Goal: Information Seeking & Learning: Check status

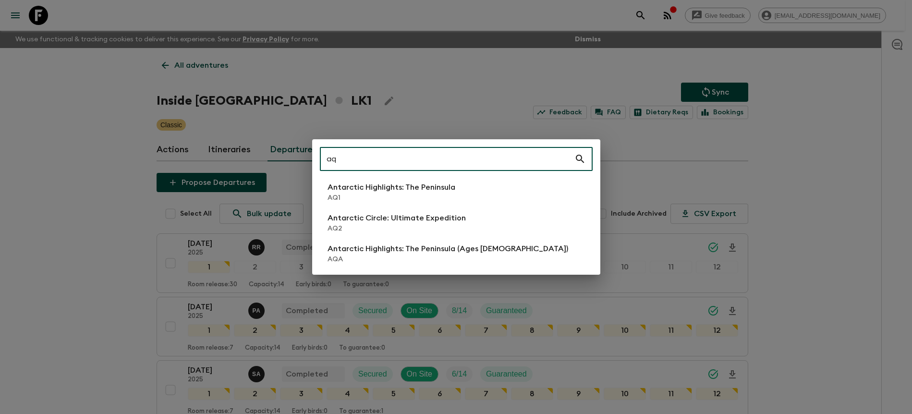
type input "aq"
click at [384, 192] on p "Antarctic Highlights: The Peninsula" at bounding box center [392, 188] width 128 height 12
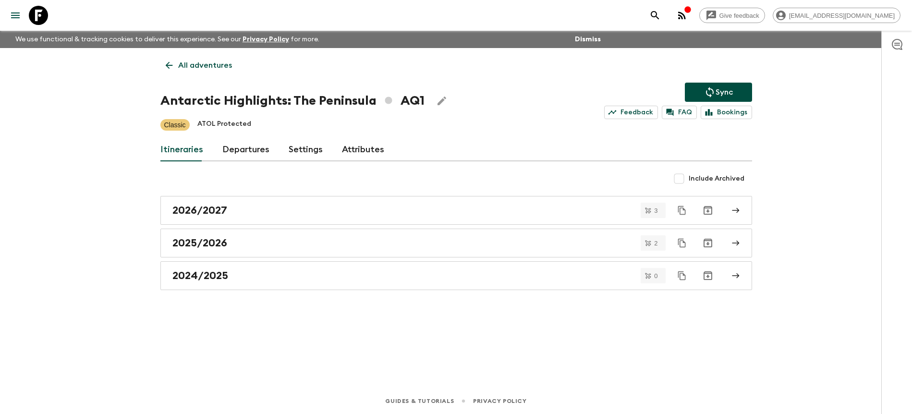
click at [268, 151] on div "Itineraries Departures Settings Attributes" at bounding box center [456, 149] width 592 height 23
click at [261, 152] on link "Departures" at bounding box center [245, 149] width 47 height 23
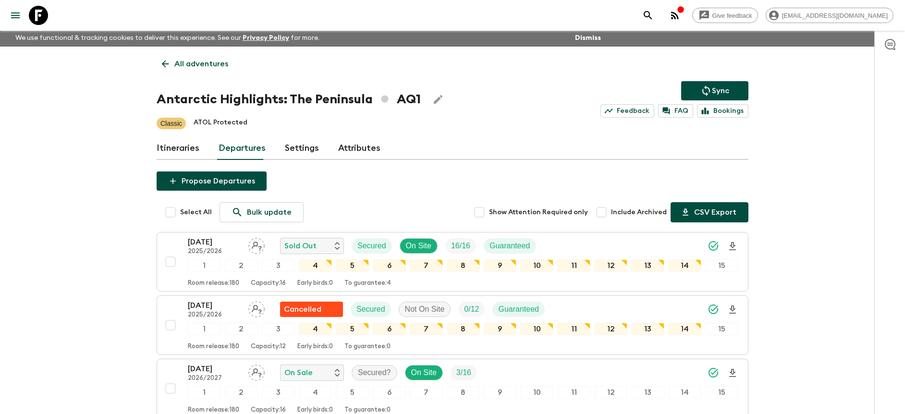
scroll to position [2, 0]
click at [629, 249] on div "[DATE] 2025/2026 Sold Out Secured On Site 16 / 16 Guaranteed" at bounding box center [463, 245] width 550 height 19
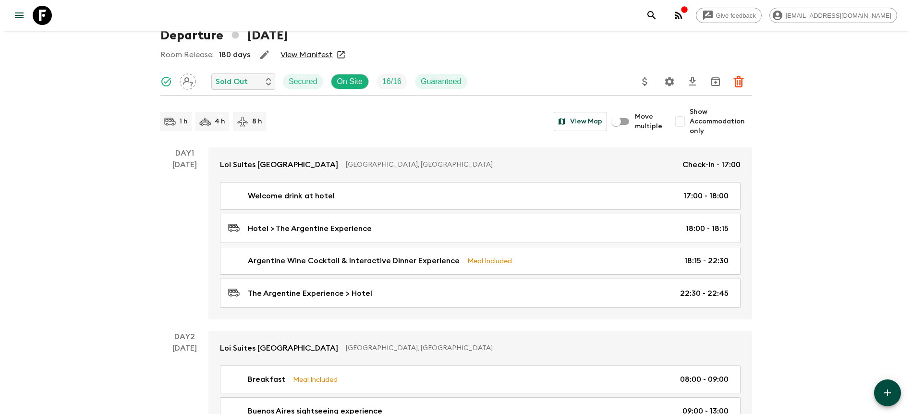
scroll to position [46, 0]
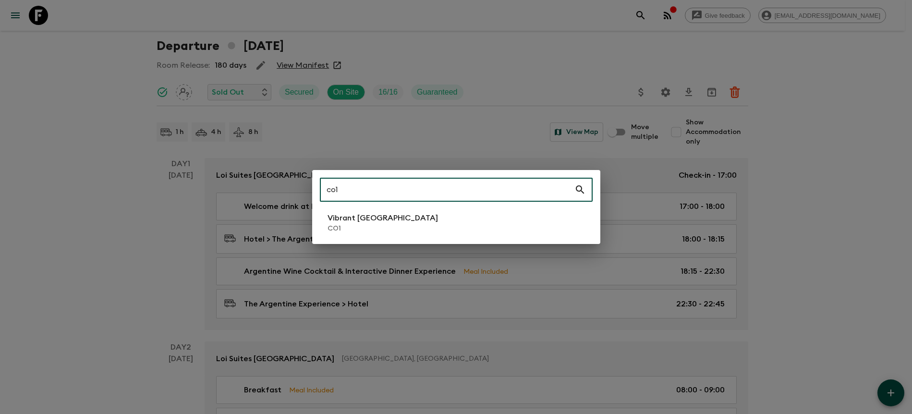
type input "co1"
click at [454, 219] on li "Vibrant Colombia CO1" at bounding box center [456, 222] width 273 height 27
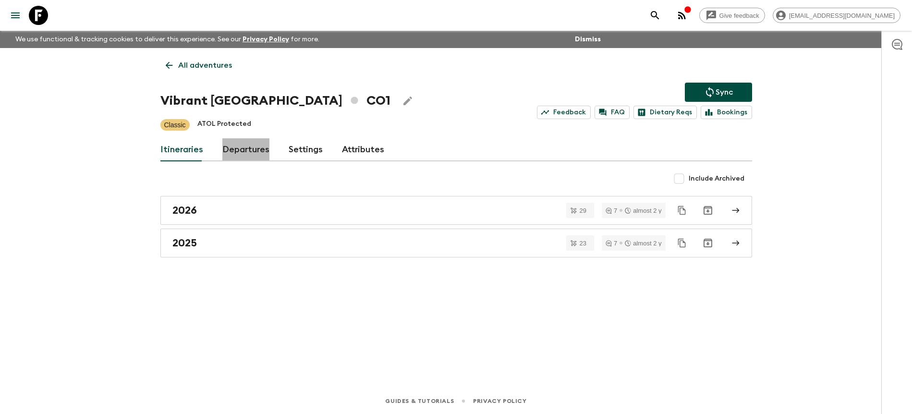
click at [250, 155] on link "Departures" at bounding box center [245, 149] width 47 height 23
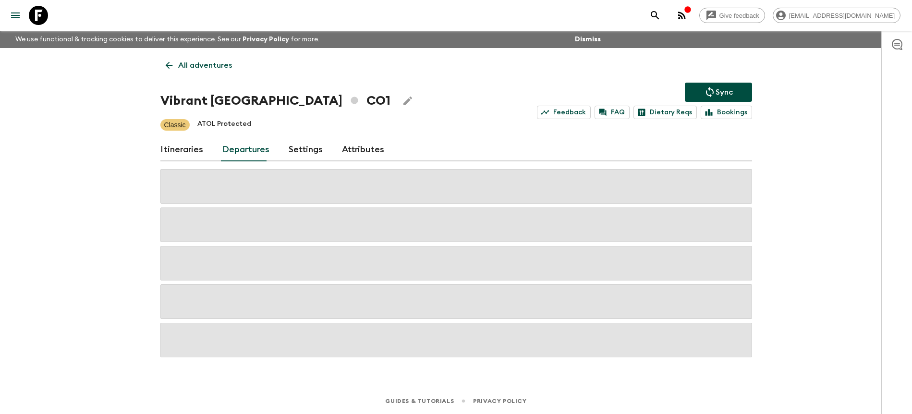
click at [806, 145] on div "Give feedback [PERSON_NAME][EMAIL_ADDRESS][DOMAIN_NAME] We use functional & tra…" at bounding box center [456, 207] width 912 height 414
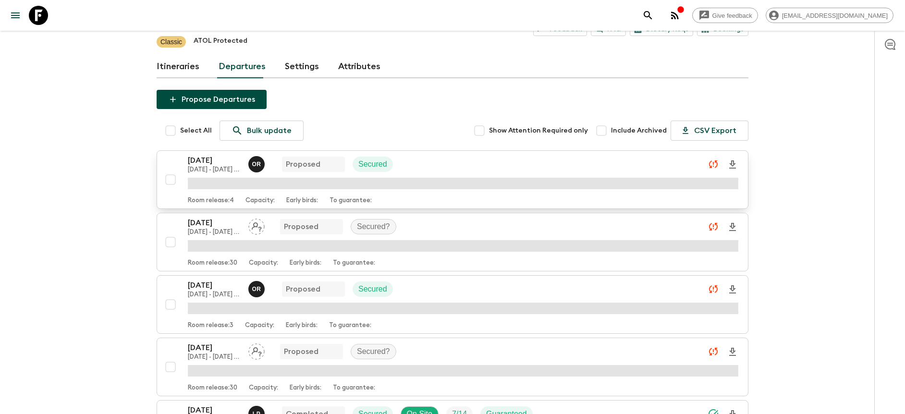
scroll to position [95, 0]
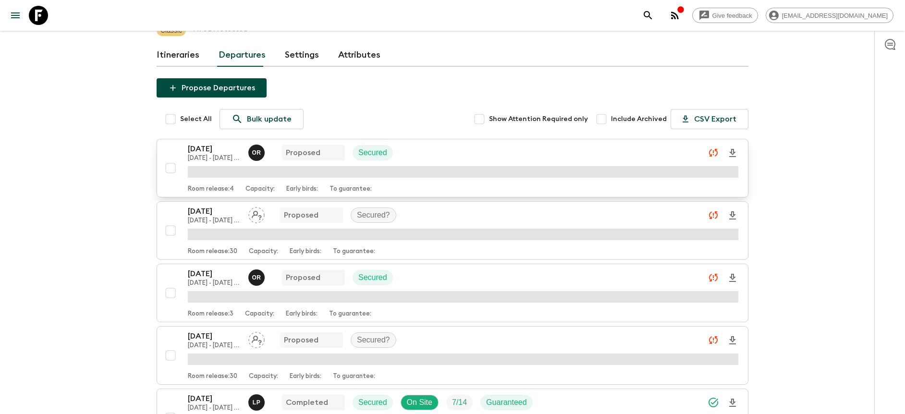
click at [170, 165] on input "checkbox" at bounding box center [170, 167] width 19 height 19
checkbox input "true"
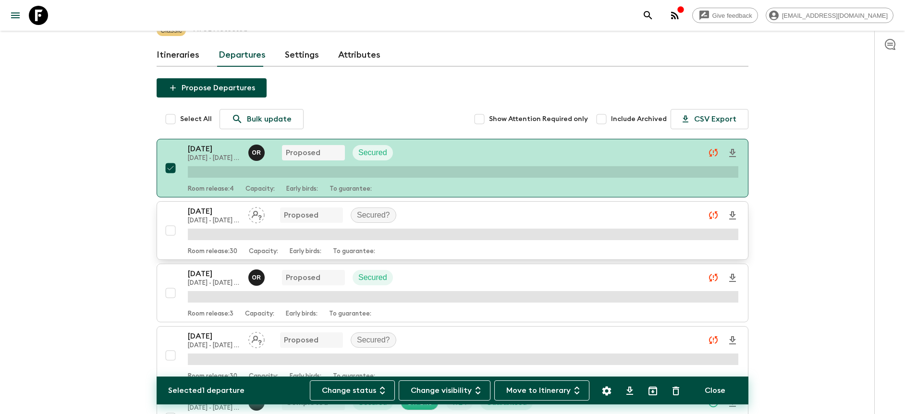
click at [170, 232] on input "checkbox" at bounding box center [170, 230] width 19 height 19
checkbox input "true"
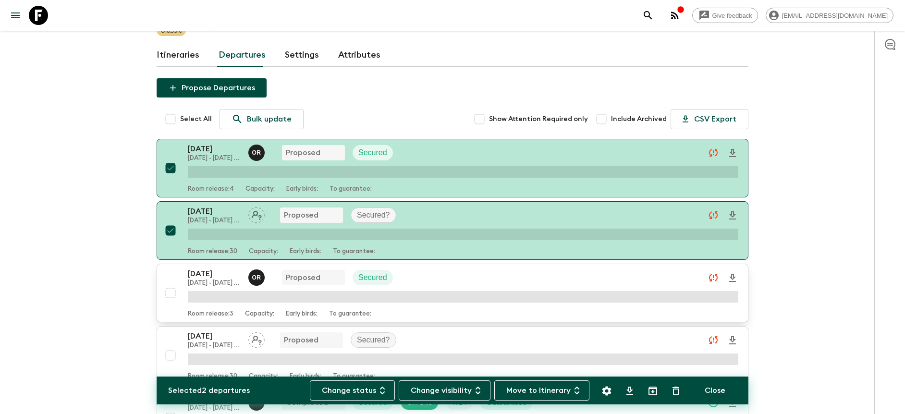
click at [170, 296] on input "checkbox" at bounding box center [170, 292] width 19 height 19
checkbox input "true"
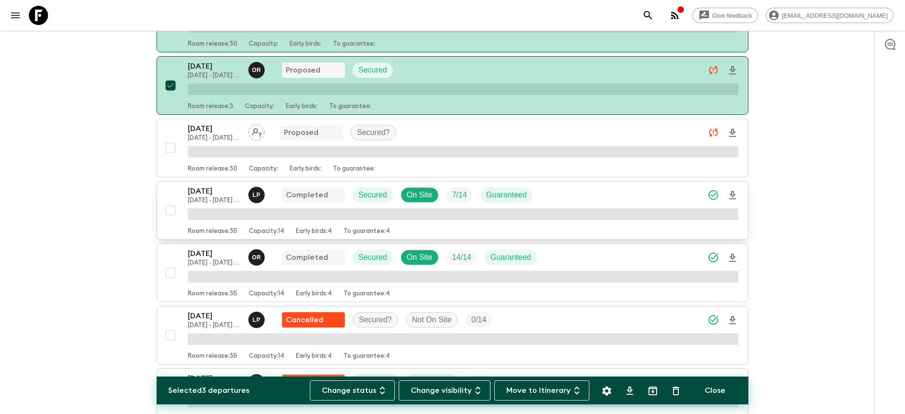
scroll to position [303, 0]
click at [170, 147] on input "checkbox" at bounding box center [170, 147] width 19 height 19
checkbox input "true"
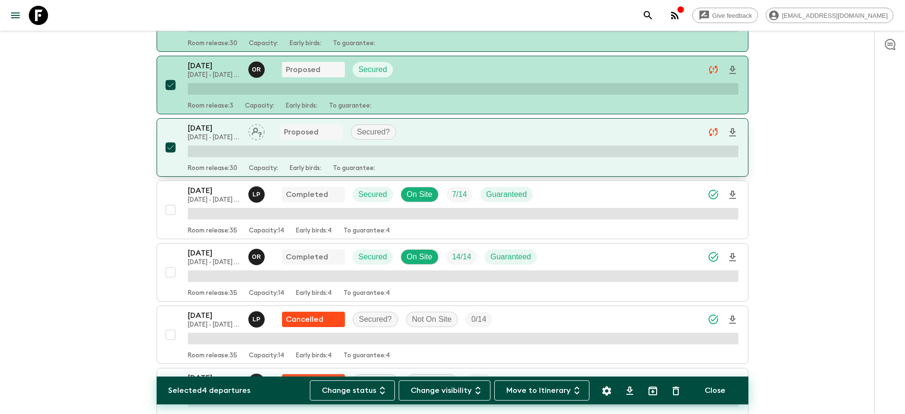
click at [170, 208] on input "checkbox" at bounding box center [170, 209] width 19 height 19
checkbox input "true"
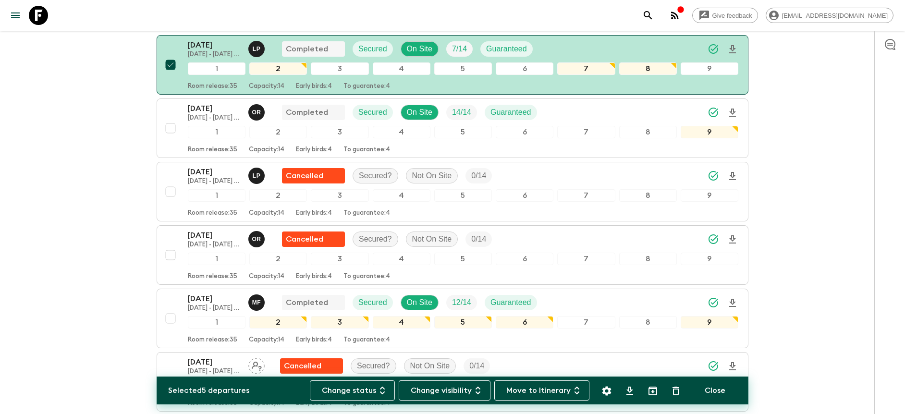
scroll to position [456, 0]
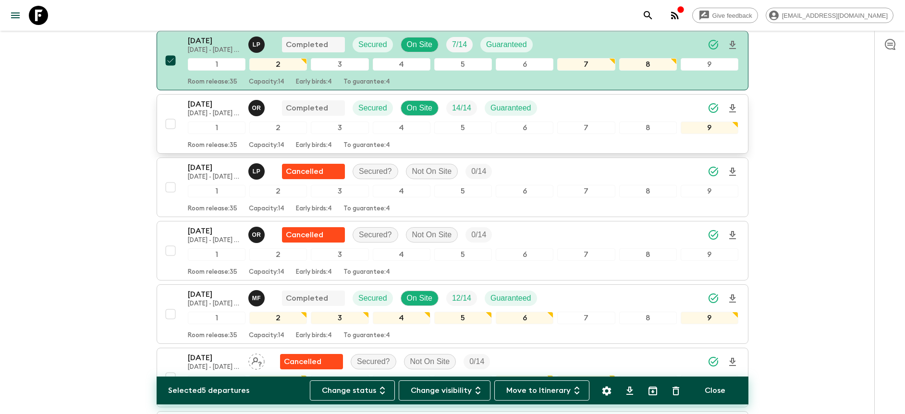
click at [170, 123] on input "checkbox" at bounding box center [170, 123] width 19 height 19
checkbox input "true"
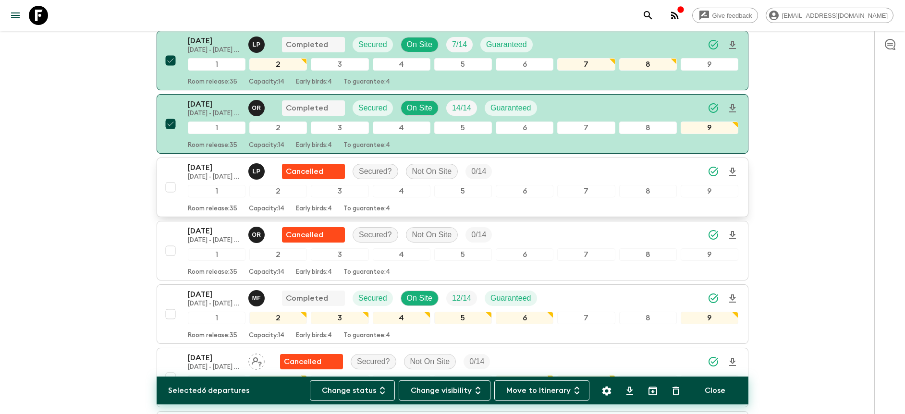
click at [170, 190] on input "checkbox" at bounding box center [170, 187] width 19 height 19
checkbox input "true"
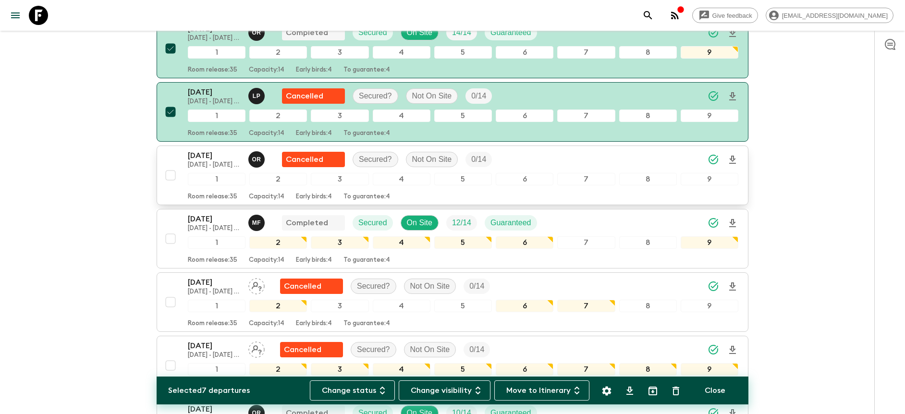
scroll to position [538, 0]
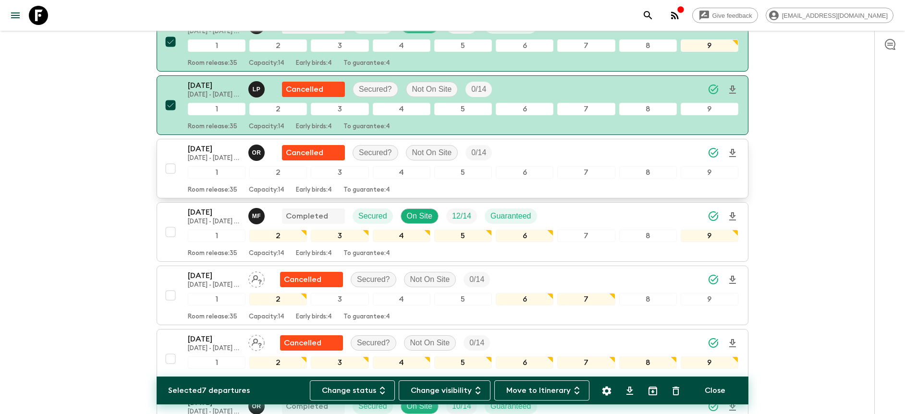
click at [172, 168] on input "checkbox" at bounding box center [170, 168] width 19 height 19
checkbox input "true"
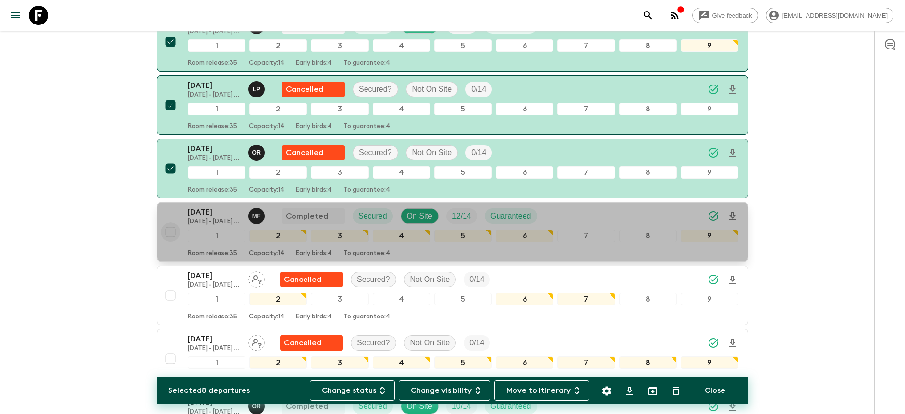
click at [173, 230] on input "checkbox" at bounding box center [170, 231] width 19 height 19
checkbox input "true"
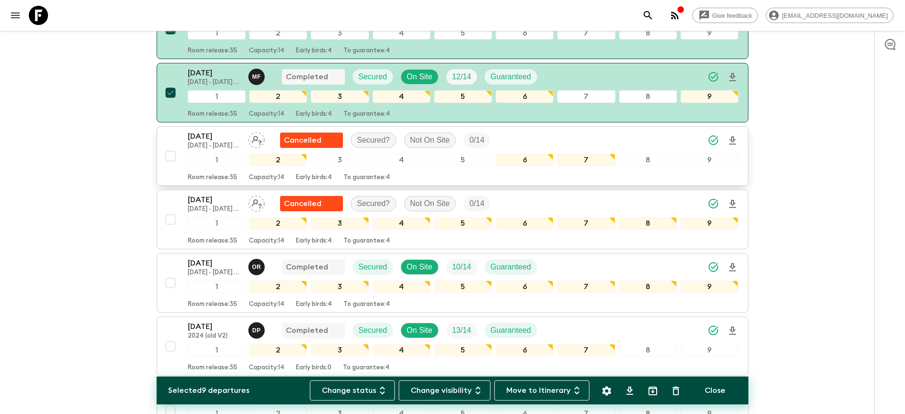
scroll to position [679, 0]
drag, startPoint x: 168, startPoint y: 154, endPoint x: 172, endPoint y: 174, distance: 20.6
click at [169, 154] on input "checkbox" at bounding box center [170, 155] width 19 height 19
checkbox input "true"
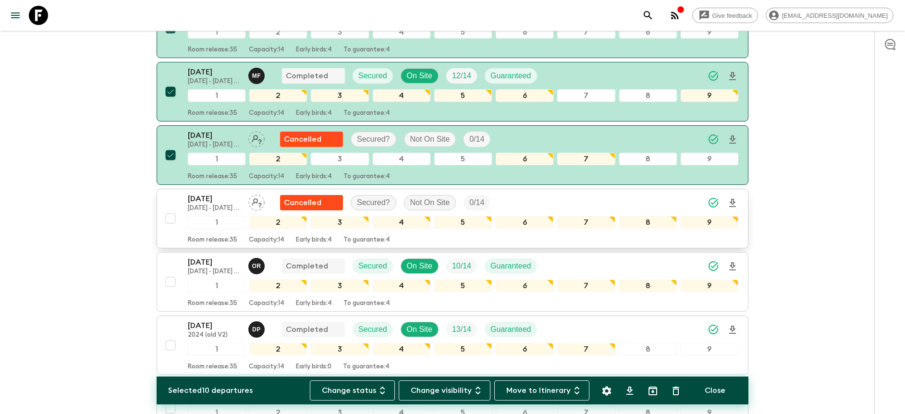
click at [170, 216] on input "checkbox" at bounding box center [170, 218] width 19 height 19
checkbox input "true"
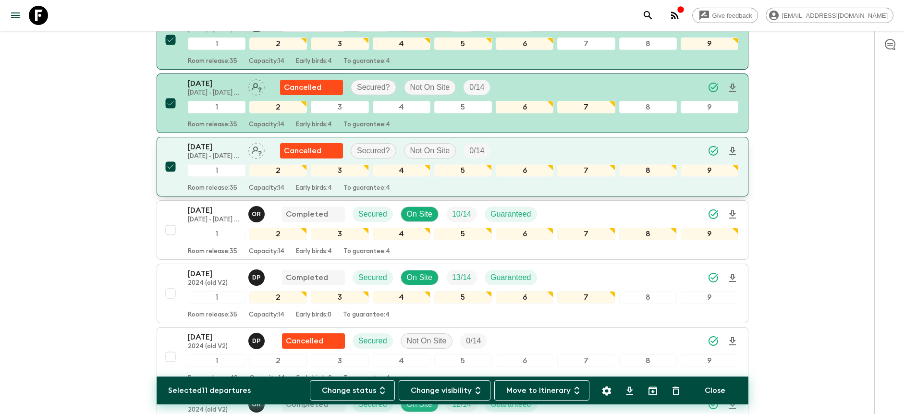
scroll to position [746, 0]
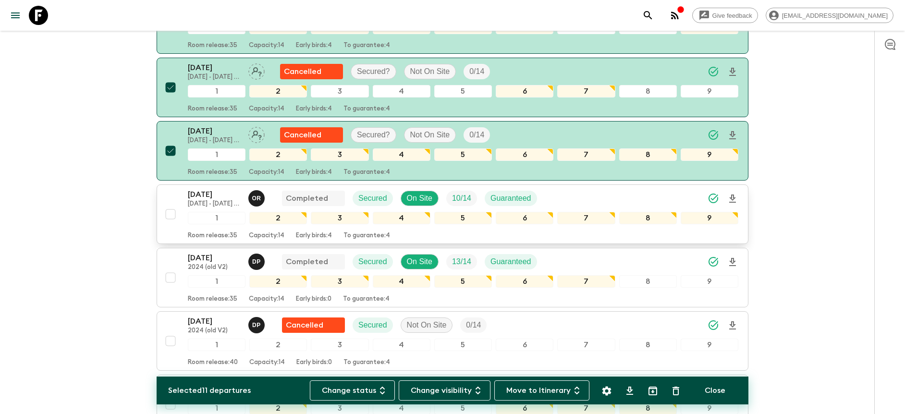
click at [167, 213] on input "checkbox" at bounding box center [170, 214] width 19 height 19
checkbox input "true"
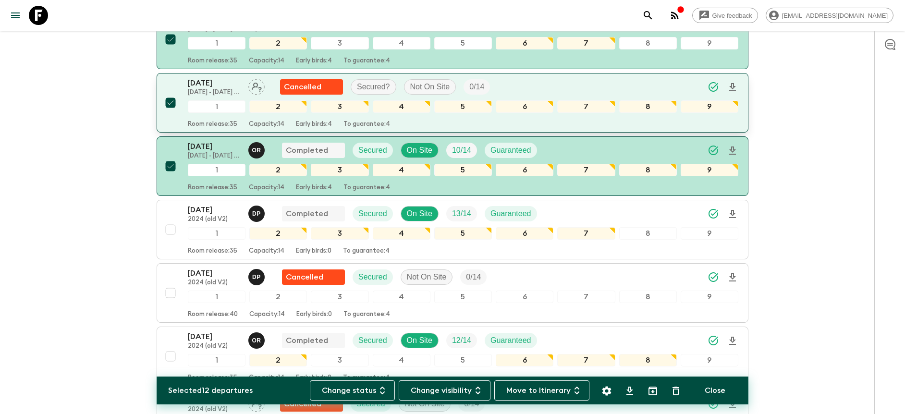
scroll to position [896, 0]
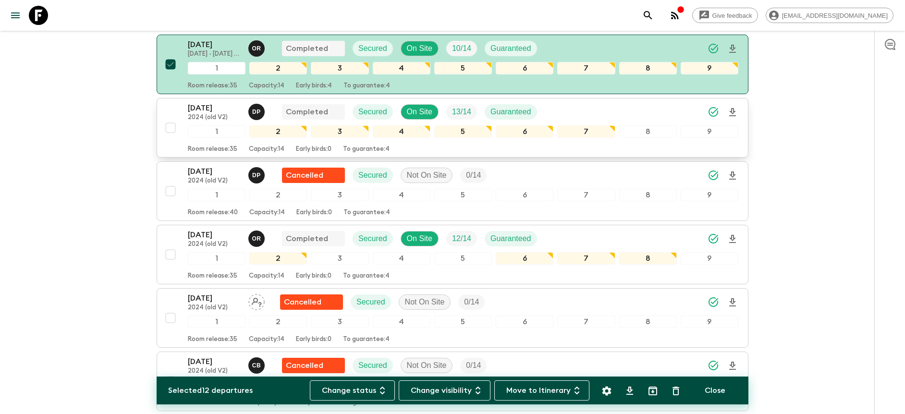
click at [173, 125] on input "checkbox" at bounding box center [170, 127] width 19 height 19
checkbox input "true"
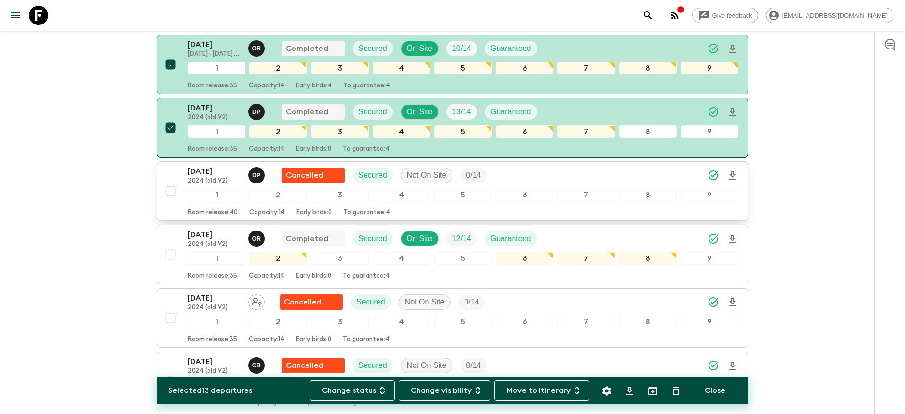
click at [173, 192] on input "checkbox" at bounding box center [170, 191] width 19 height 19
checkbox input "true"
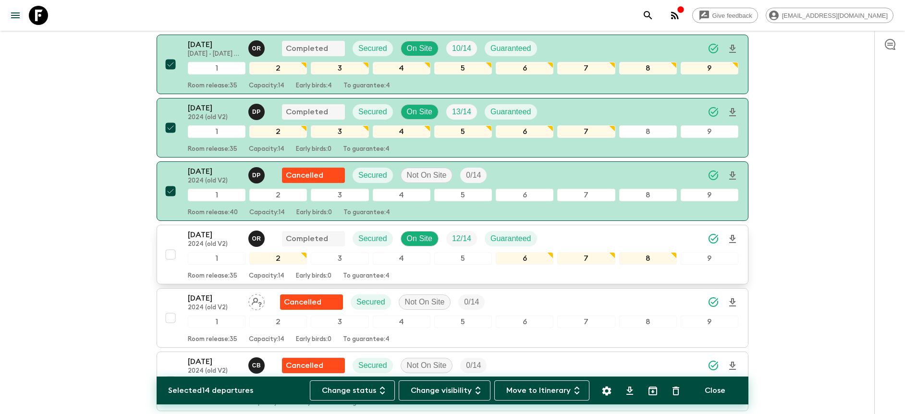
click at [169, 251] on input "checkbox" at bounding box center [170, 254] width 19 height 19
checkbox input "true"
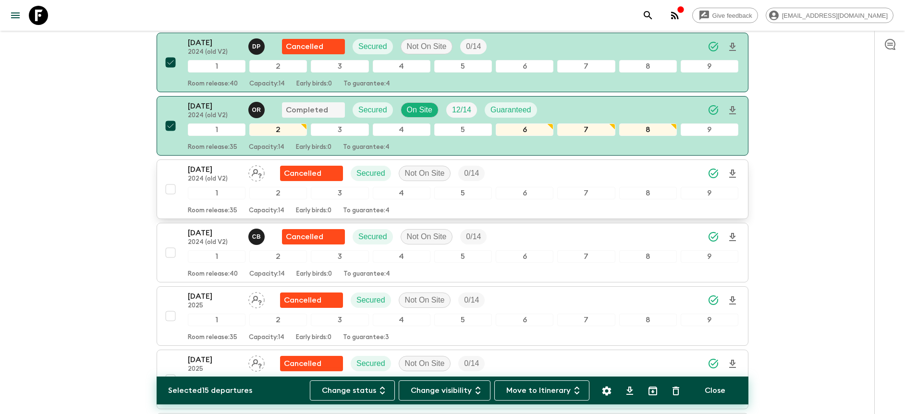
scroll to position [1029, 0]
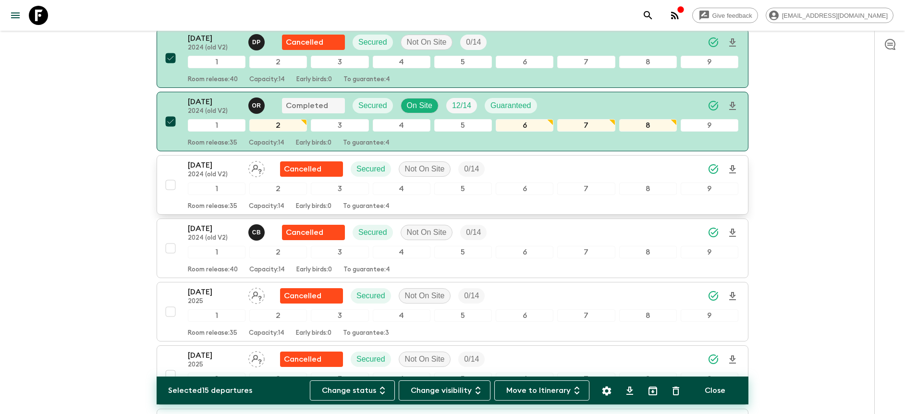
click at [167, 186] on input "checkbox" at bounding box center [170, 184] width 19 height 19
checkbox input "true"
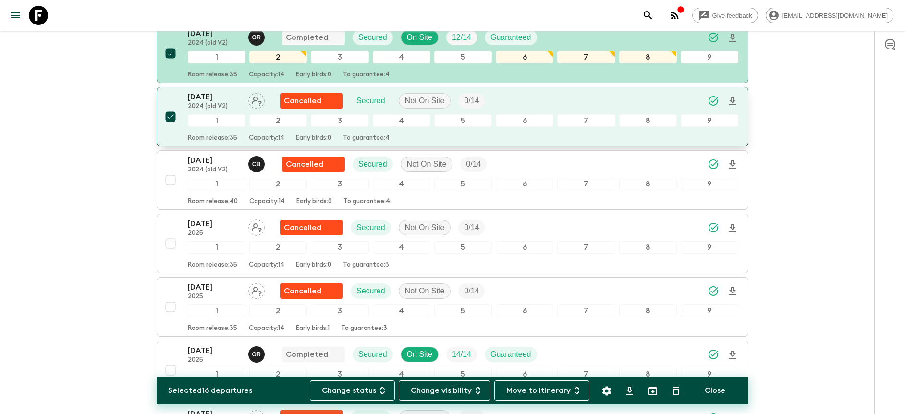
scroll to position [1109, 0]
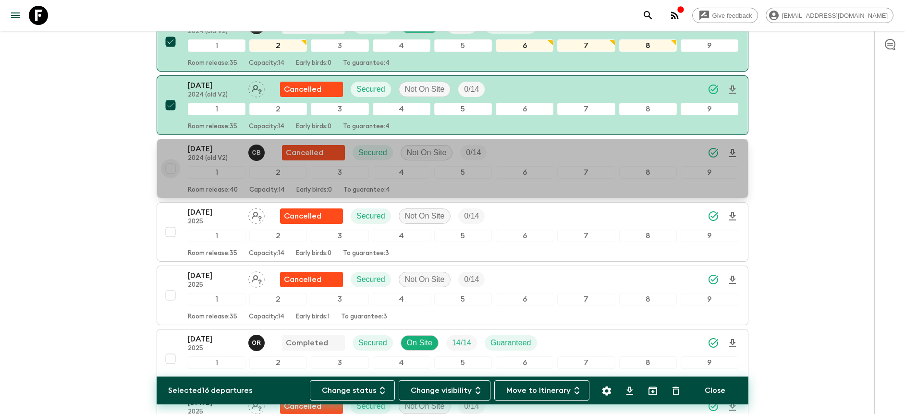
click at [171, 170] on input "checkbox" at bounding box center [170, 168] width 19 height 19
checkbox input "true"
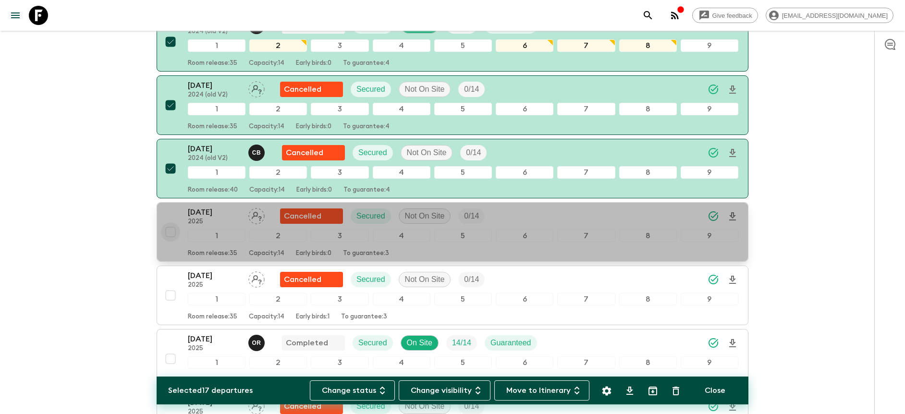
click at [171, 233] on input "checkbox" at bounding box center [170, 231] width 19 height 19
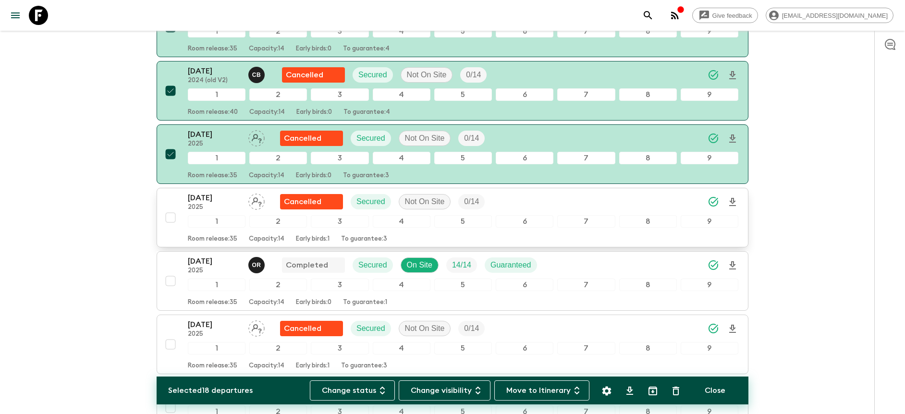
scroll to position [1159, 0]
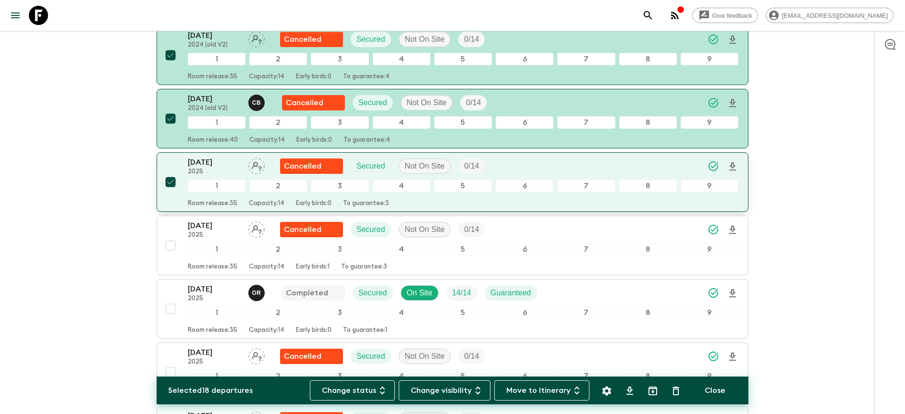
click at [172, 181] on input "checkbox" at bounding box center [170, 181] width 19 height 19
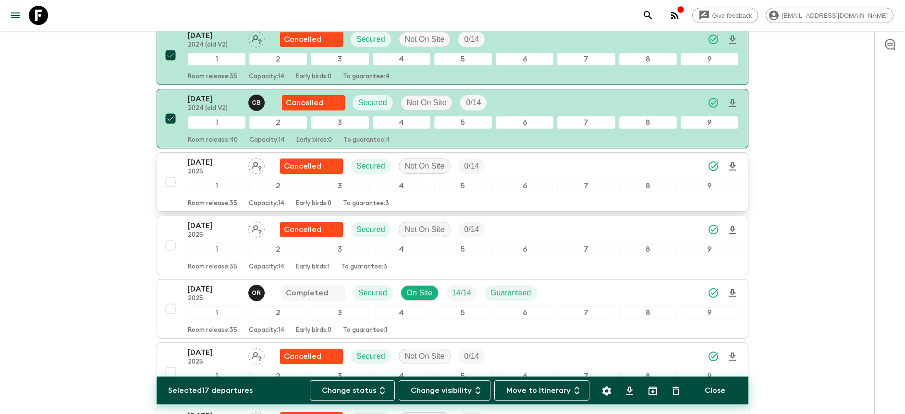
click at [170, 180] on input "checkbox" at bounding box center [170, 181] width 19 height 19
checkbox input "true"
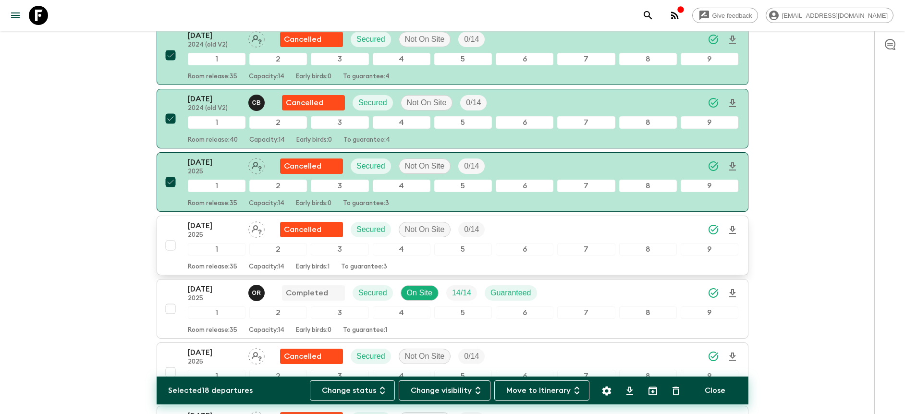
click at [168, 244] on input "checkbox" at bounding box center [170, 245] width 19 height 19
checkbox input "true"
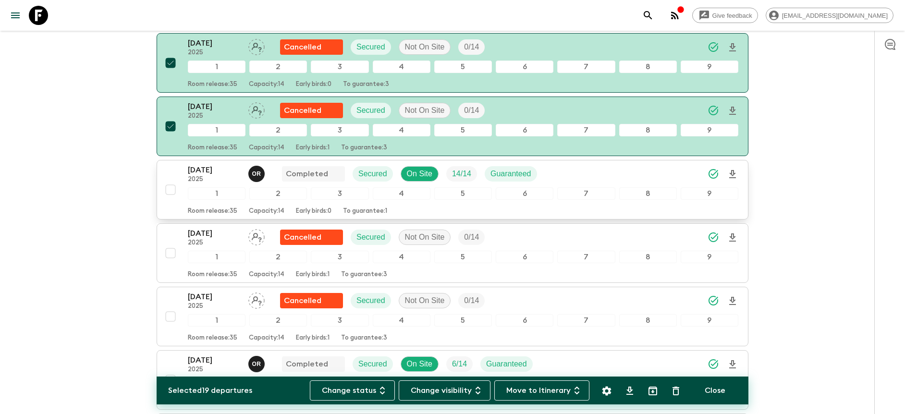
scroll to position [1279, 0]
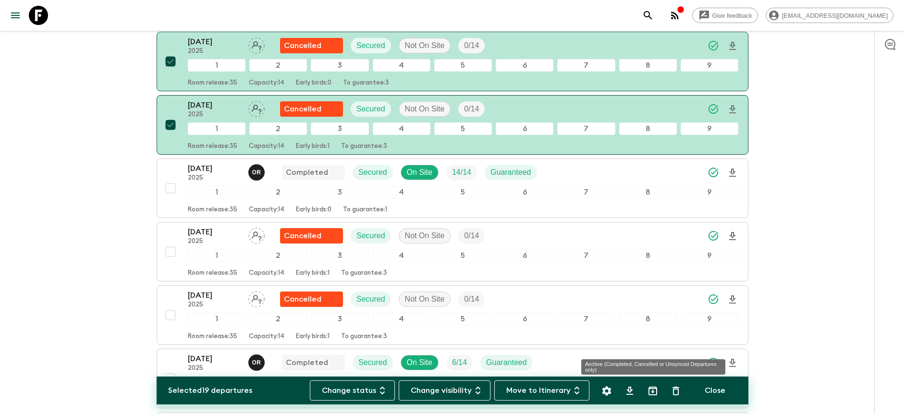
click at [653, 391] on icon "Archive (Completed, Cancelled or Unsynced Departures only)" at bounding box center [652, 391] width 9 height 9
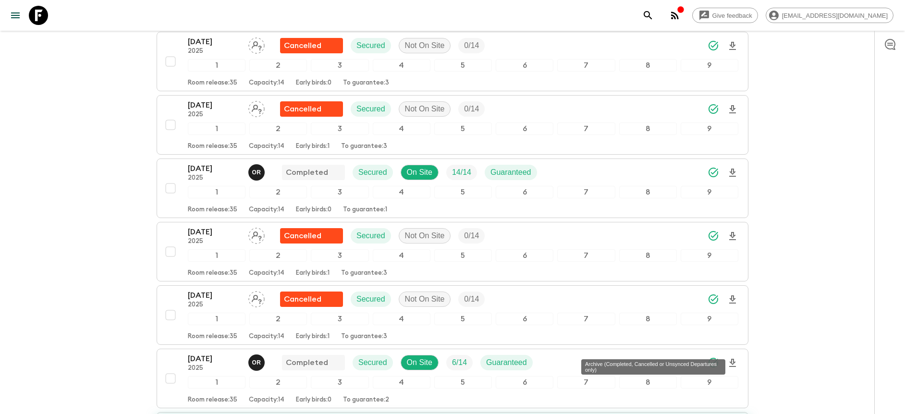
checkbox input "false"
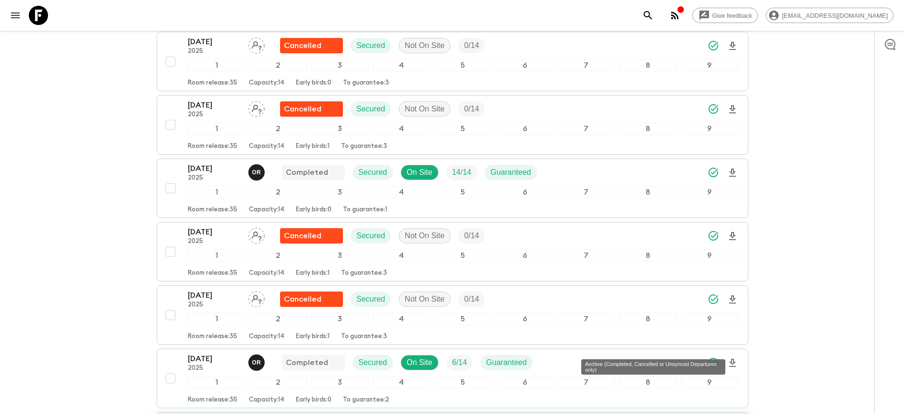
checkbox input "false"
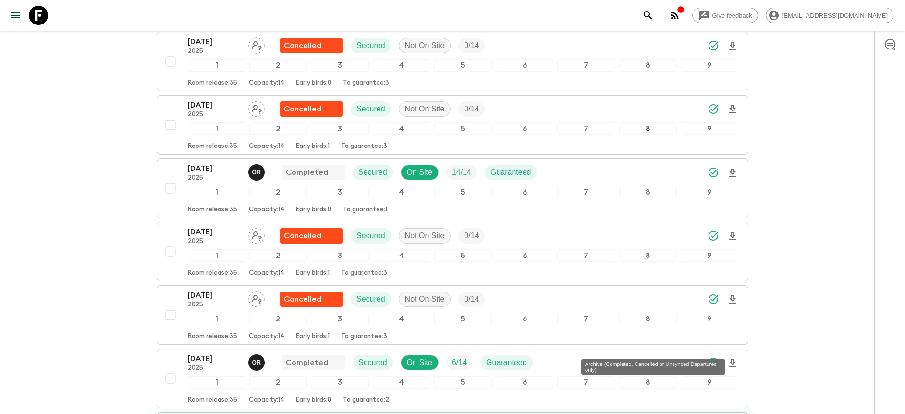
checkbox input "false"
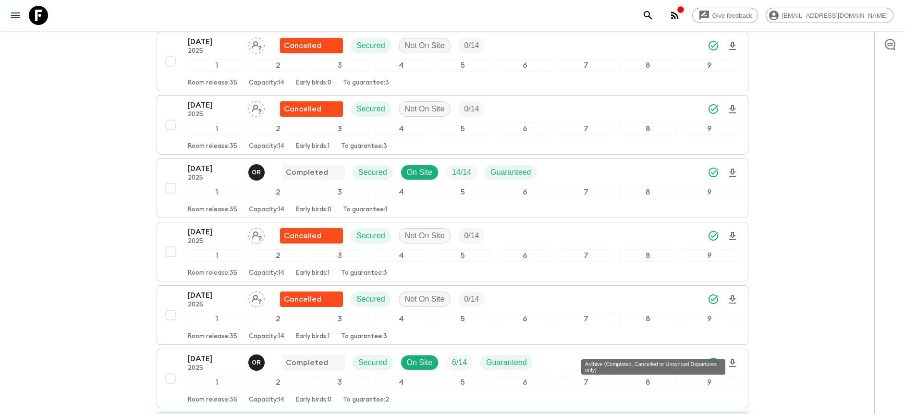
checkbox input "false"
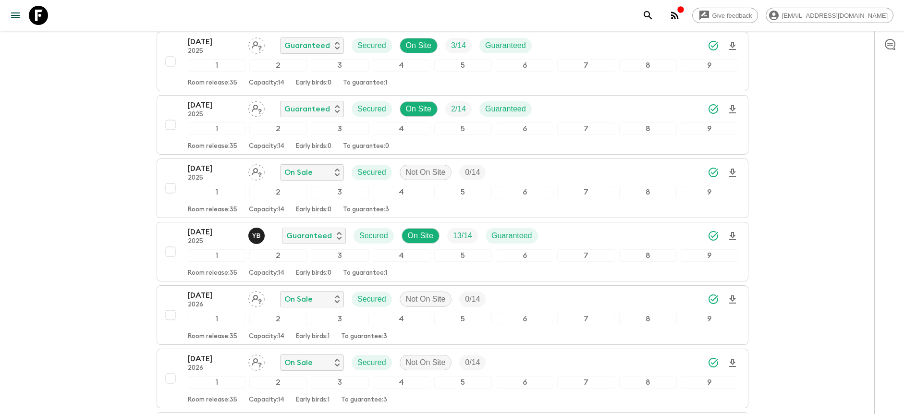
scroll to position [75, 0]
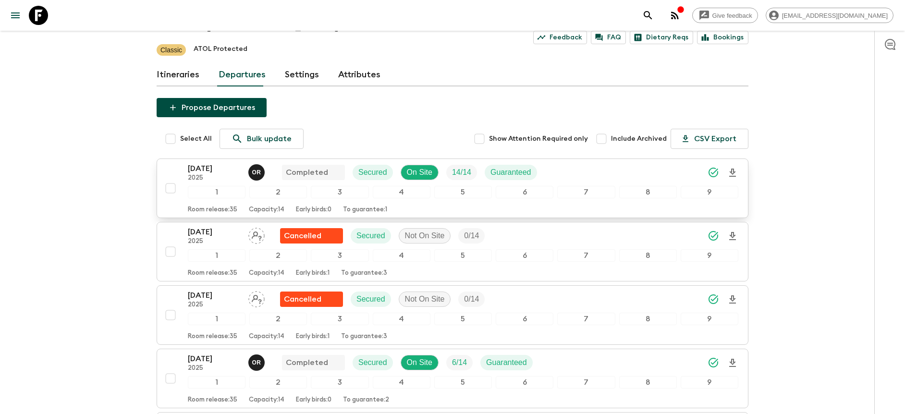
click at [626, 172] on div "[DATE] 2025 O R Completed Secured On Site 14 / 14 Guaranteed" at bounding box center [463, 172] width 550 height 19
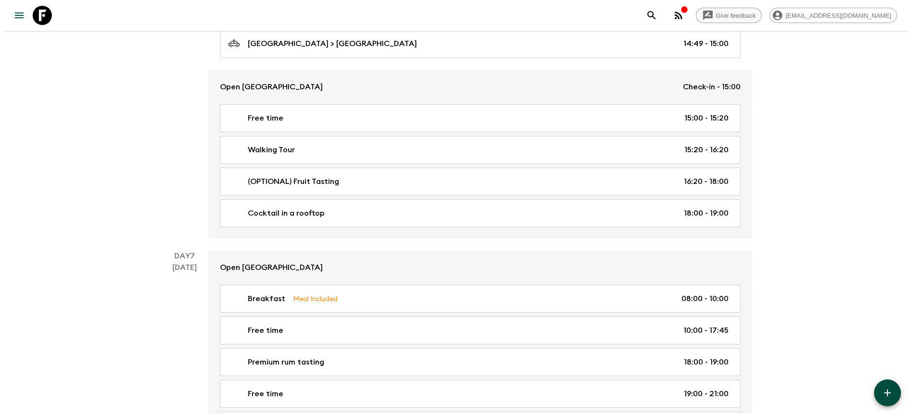
scroll to position [1839, 0]
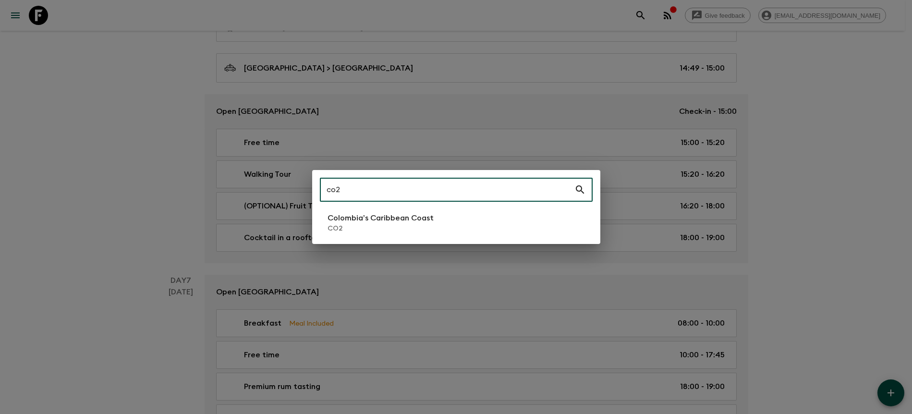
type input "co2"
click at [451, 217] on li "Colombia’s Caribbean Coast CO2" at bounding box center [456, 222] width 273 height 27
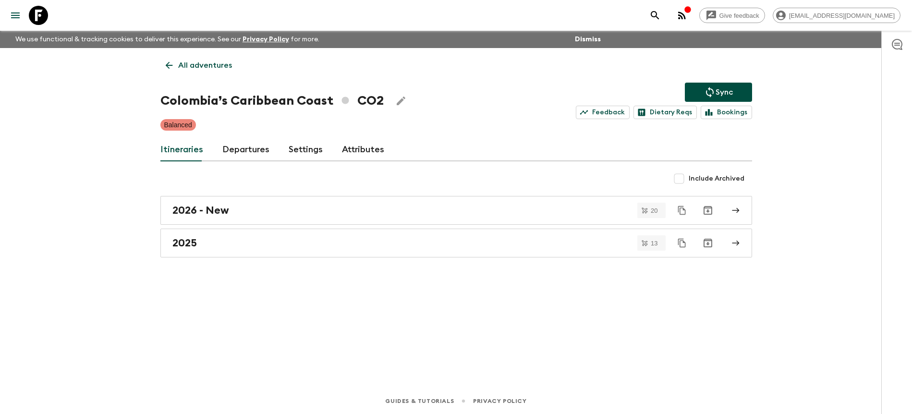
click at [236, 150] on link "Departures" at bounding box center [245, 149] width 47 height 23
